Goal: Use online tool/utility

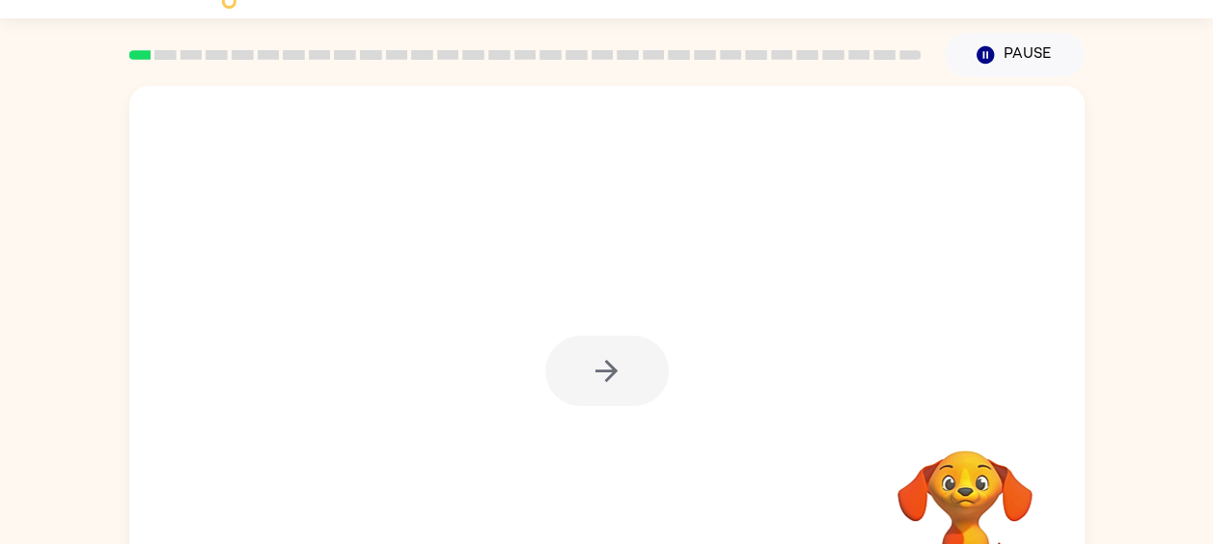
scroll to position [25, 0]
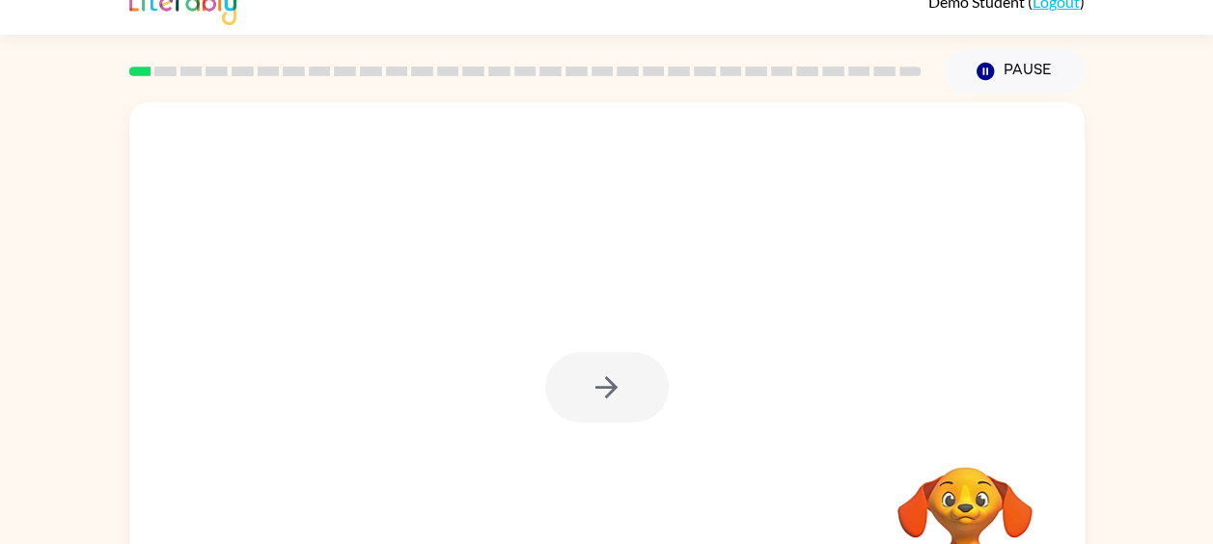
click at [599, 397] on div at bounding box center [607, 387] width 124 height 70
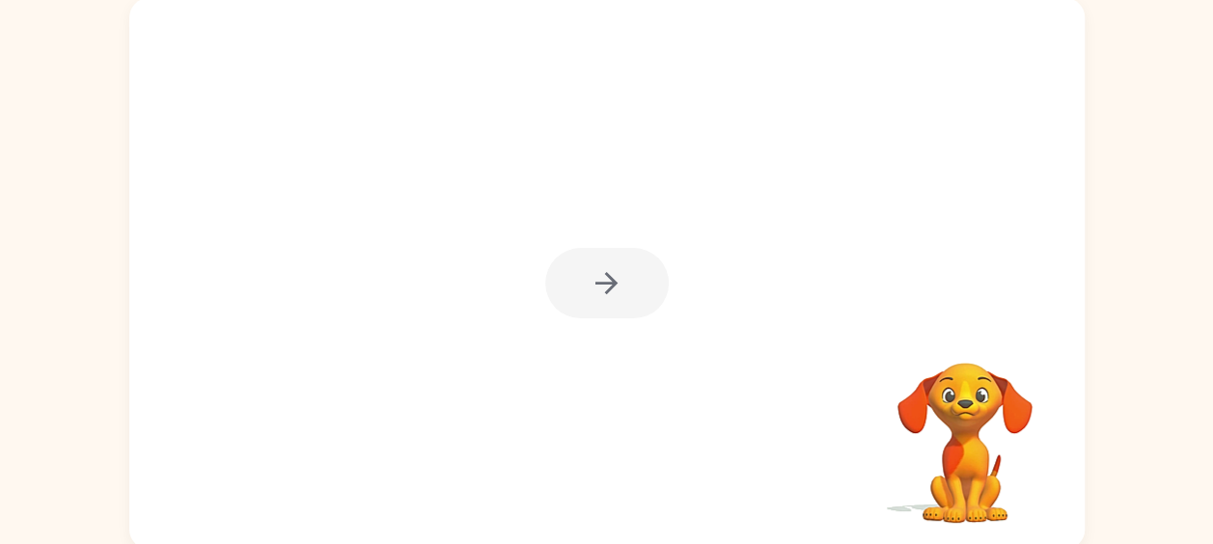
scroll to position [133, 0]
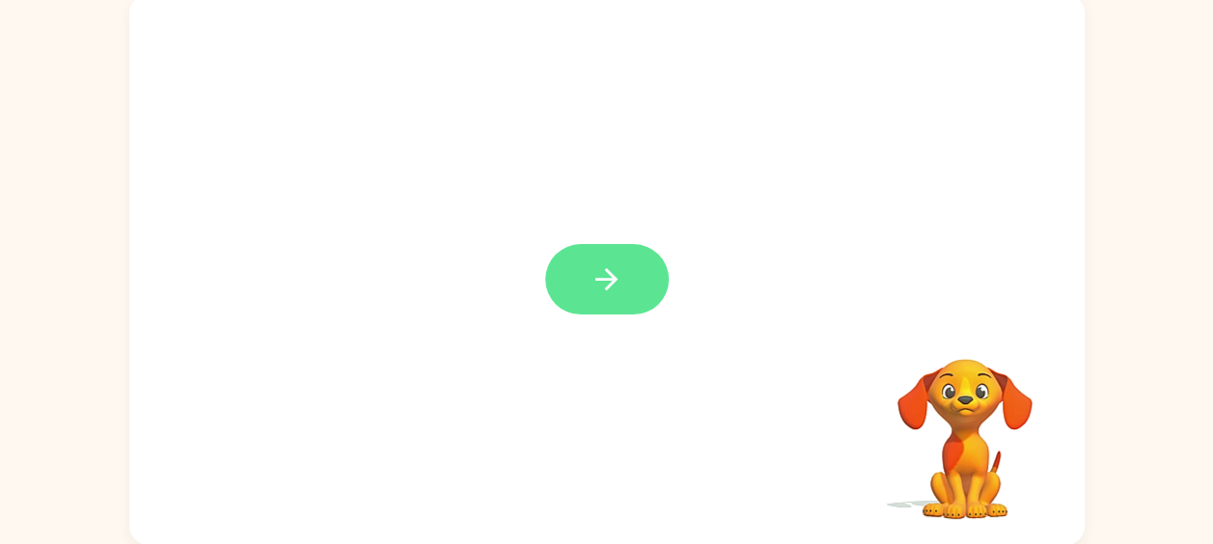
click at [600, 284] on icon "button" at bounding box center [607, 279] width 34 height 34
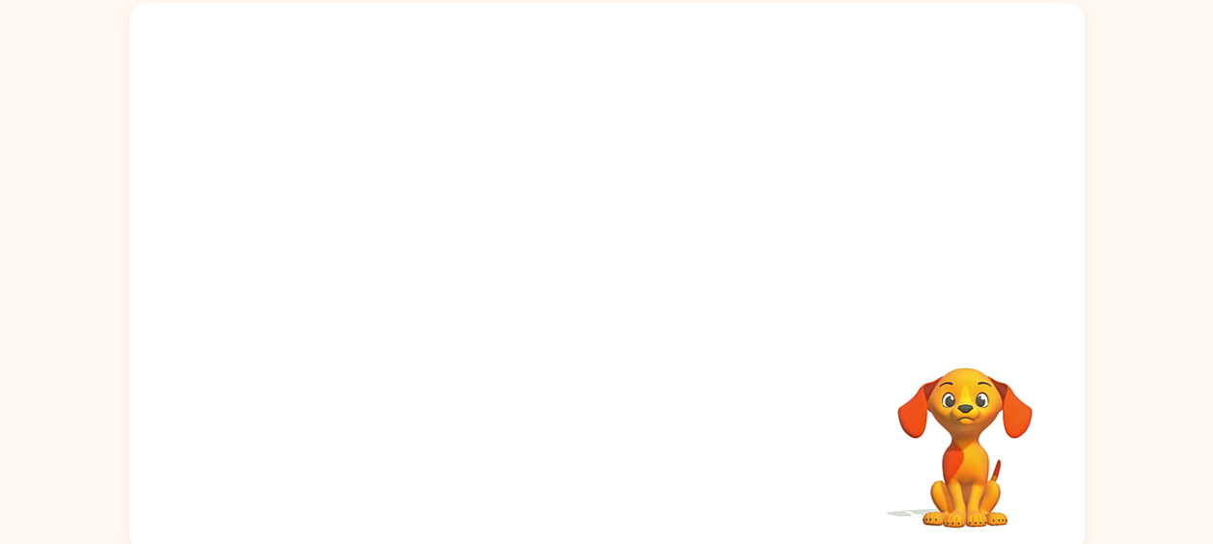
scroll to position [134, 0]
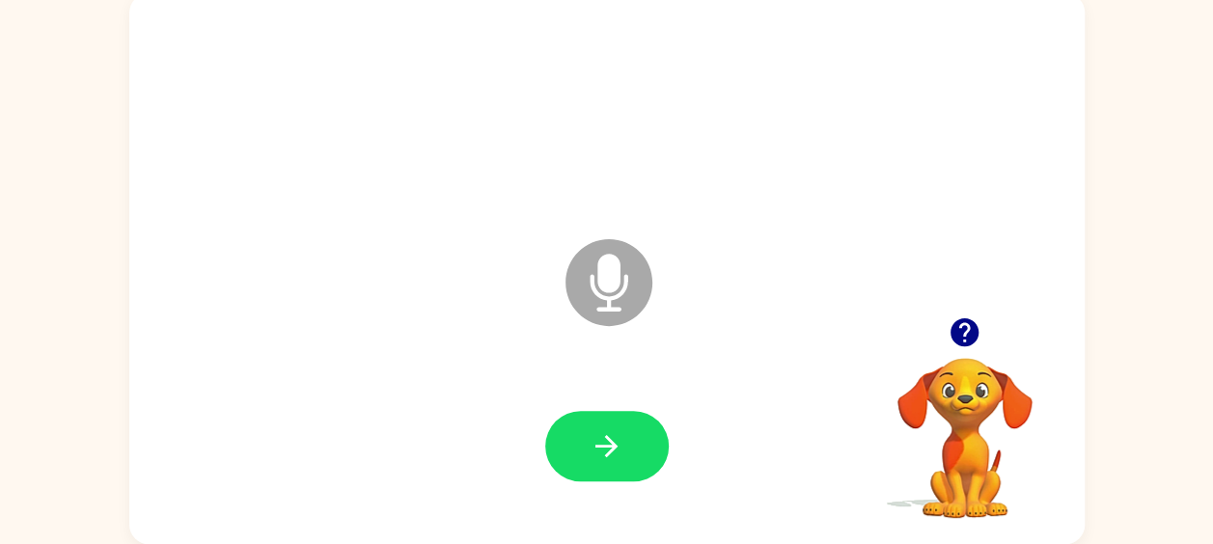
click at [604, 300] on icon at bounding box center [608, 282] width 87 height 87
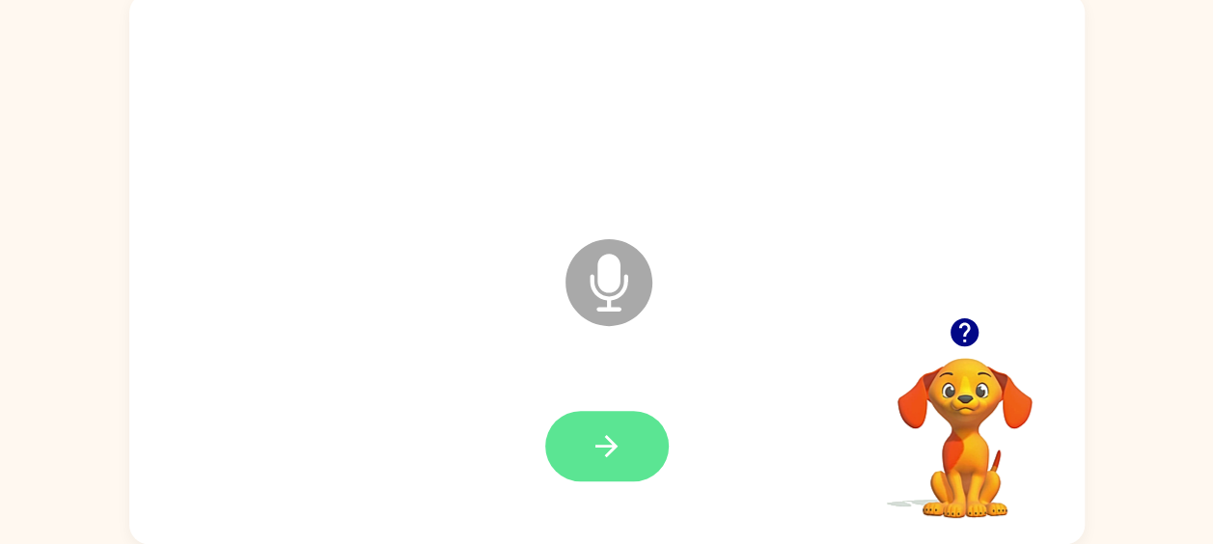
click at [596, 465] on button "button" at bounding box center [607, 446] width 124 height 70
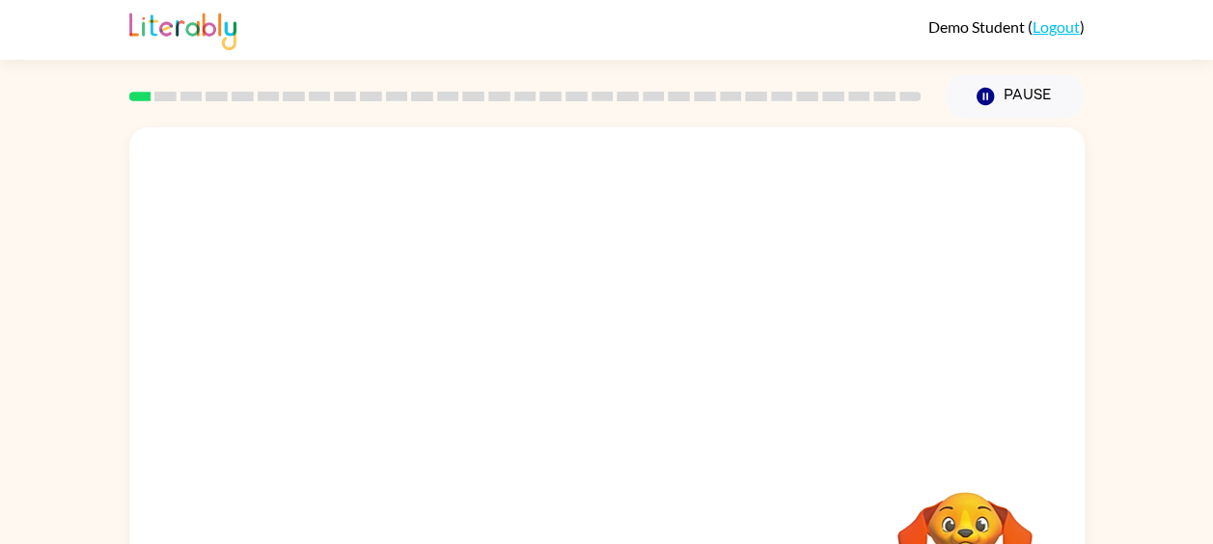
scroll to position [134, 0]
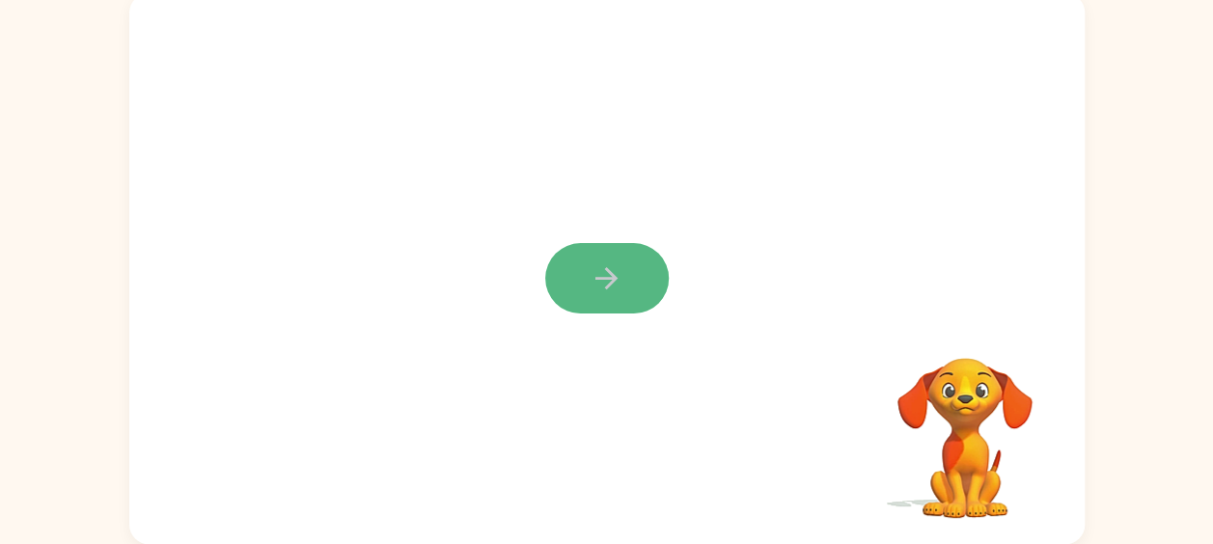
drag, startPoint x: 617, startPoint y: 290, endPoint x: 574, endPoint y: 275, distance: 45.2
click at [574, 275] on button "button" at bounding box center [607, 278] width 124 height 70
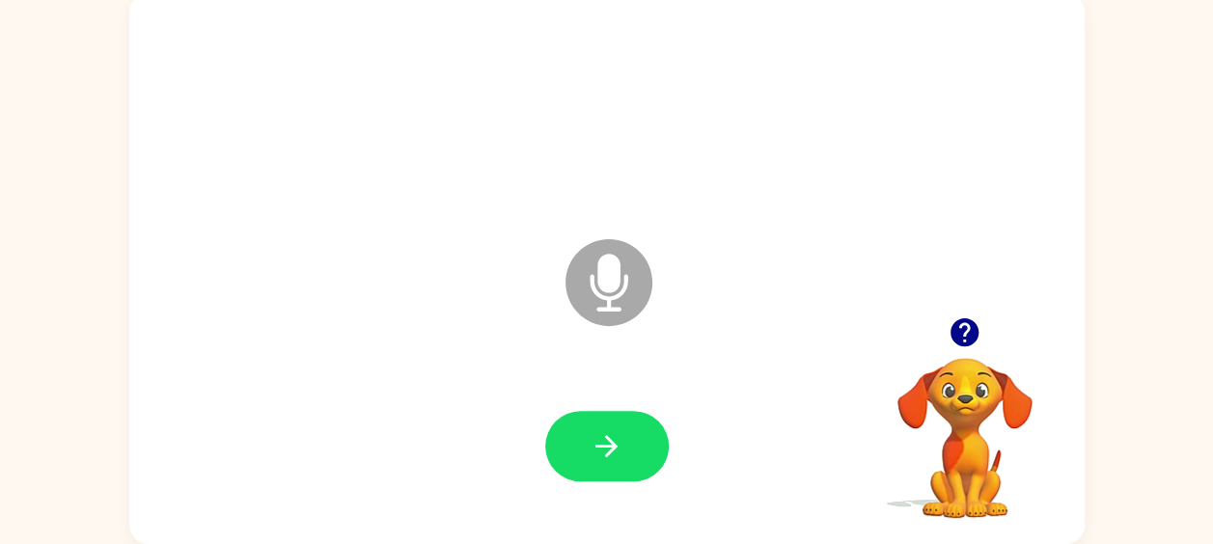
click at [574, 275] on icon at bounding box center [608, 282] width 87 height 87
click at [710, 309] on icon "Microphone The Microphone is here when it is your turn to talk" at bounding box center [705, 306] width 289 height 145
click at [638, 445] on button "button" at bounding box center [607, 446] width 124 height 70
